Goal: Task Accomplishment & Management: Manage account settings

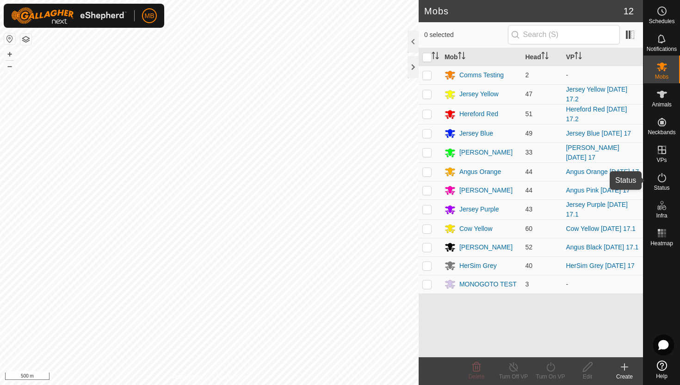
click at [662, 173] on icon at bounding box center [661, 177] width 11 height 11
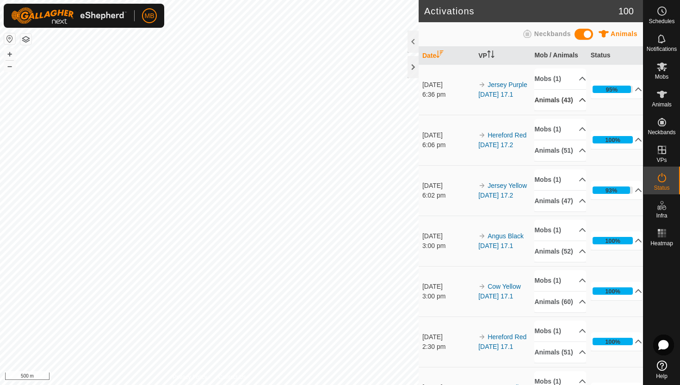
click at [577, 104] on p-accordion-header "Animals (43)" at bounding box center [560, 100] width 52 height 21
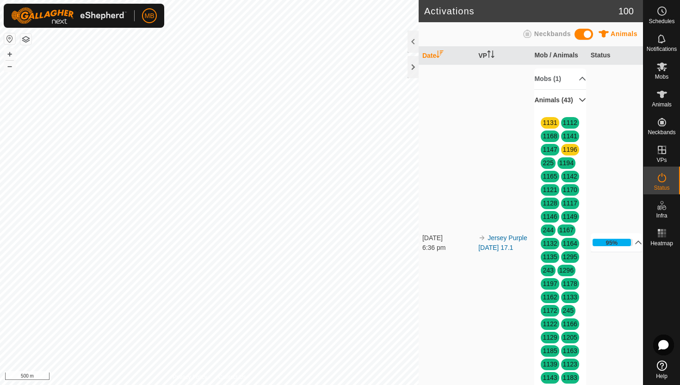
click at [576, 105] on p-accordion-header "Animals (43)" at bounding box center [560, 100] width 52 height 21
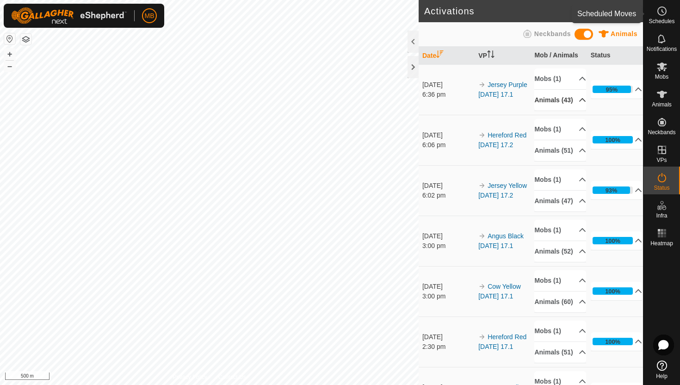
click at [668, 11] on es-schedule-vp-svg-icon at bounding box center [661, 11] width 17 height 15
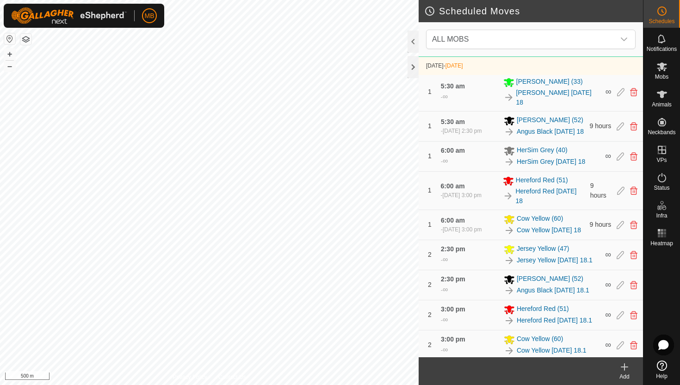
scroll to position [474, 0]
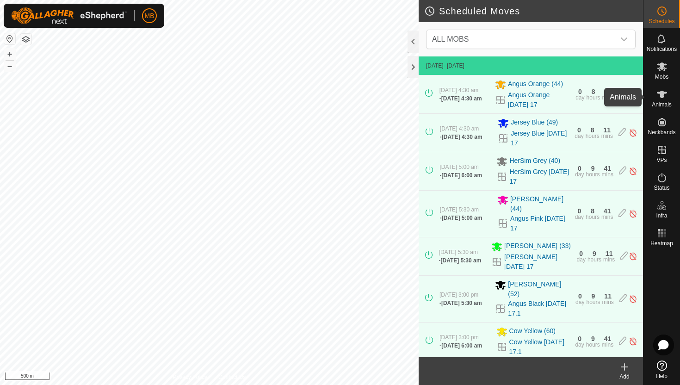
click at [660, 97] on icon at bounding box center [661, 94] width 10 height 7
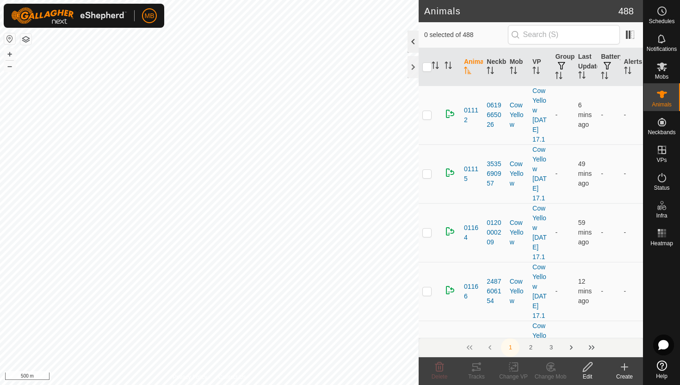
click at [413, 43] on div at bounding box center [412, 42] width 11 height 22
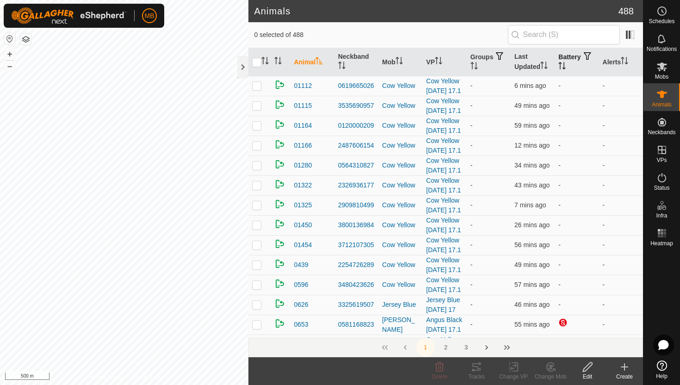
click at [565, 62] on icon "Activate to sort" at bounding box center [561, 65] width 7 height 7
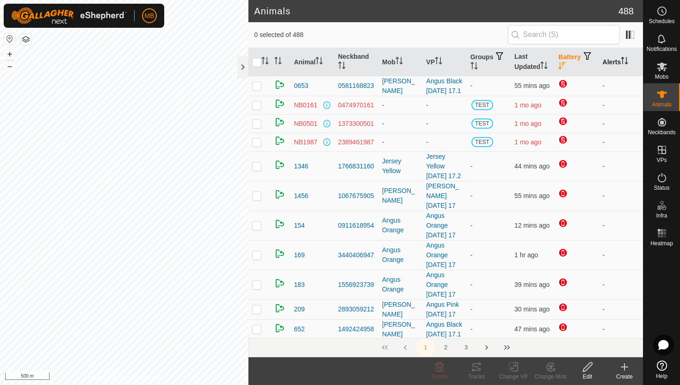
click at [623, 61] on icon "Activate to sort" at bounding box center [622, 60] width 1 height 7
click at [624, 61] on icon "Activate to sort" at bounding box center [624, 60] width 7 height 7
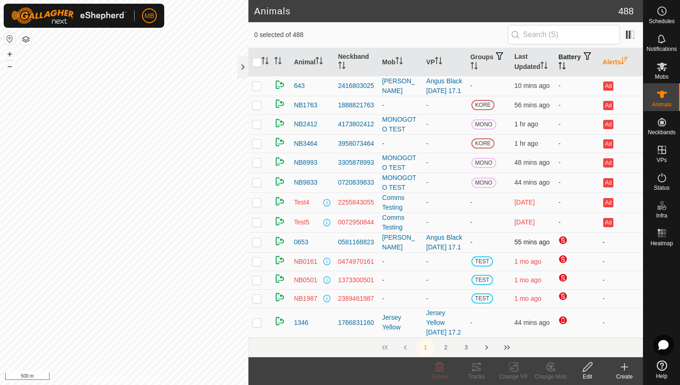
click at [260, 241] on p-checkbox at bounding box center [256, 241] width 9 height 7
checkbox input "false"
